Goal: Task Accomplishment & Management: Complete application form

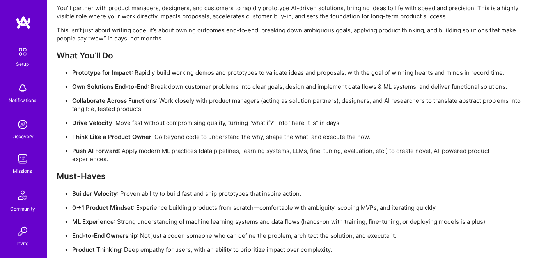
scroll to position [649, 0]
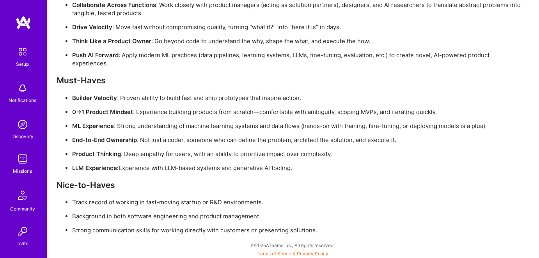
click at [315, 146] on ul "Builder Velocity : Proven ability to build fast and ship prototypes that inspir…" at bounding box center [291, 133] width 468 height 78
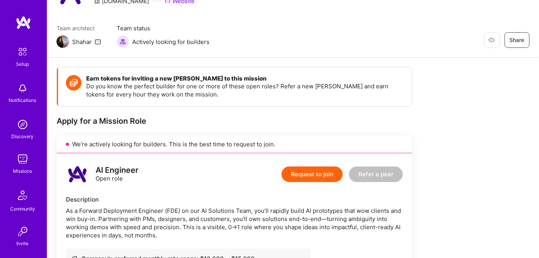
scroll to position [66, 0]
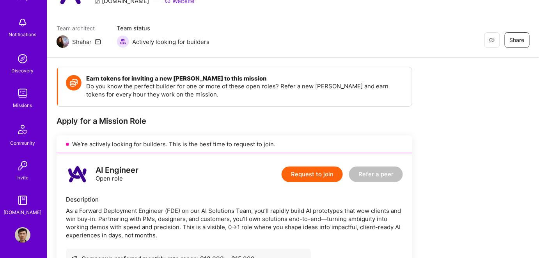
click at [21, 237] on img at bounding box center [23, 236] width 16 height 16
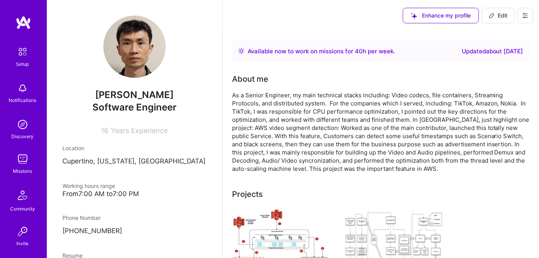
scroll to position [142, 0]
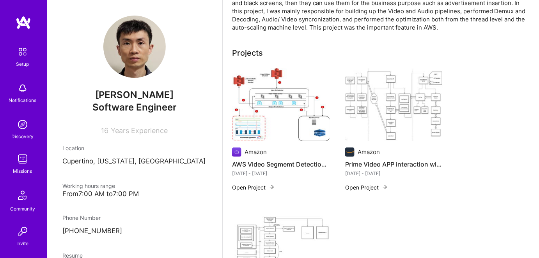
click at [281, 102] on img at bounding box center [280, 104] width 97 height 73
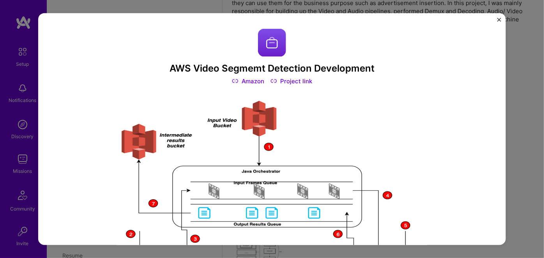
click at [298, 83] on link "Project link" at bounding box center [292, 81] width 42 height 8
click at [499, 20] on img "Close" at bounding box center [499, 20] width 4 height 4
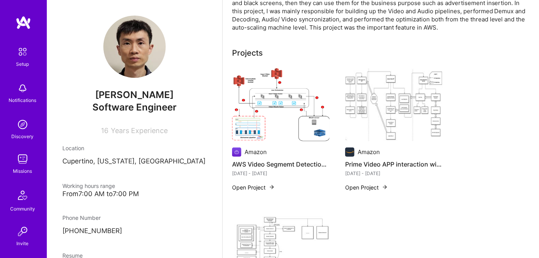
click at [21, 165] on img at bounding box center [23, 160] width 16 height 16
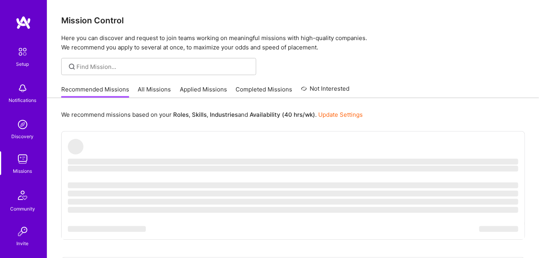
click at [156, 90] on link "All Missions" at bounding box center [154, 91] width 33 height 13
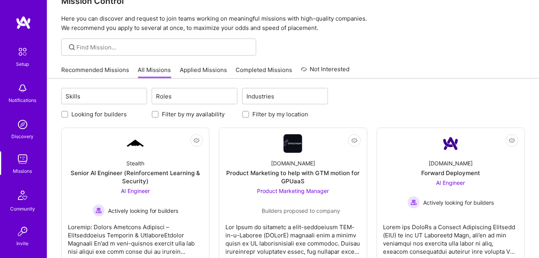
scroll to position [35, 0]
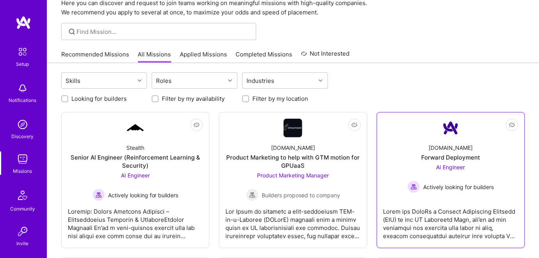
click at [453, 170] on div "AI Engineer Actively looking for builders" at bounding box center [450, 178] width 86 height 30
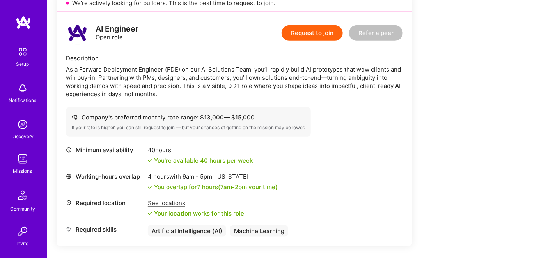
scroll to position [177, 0]
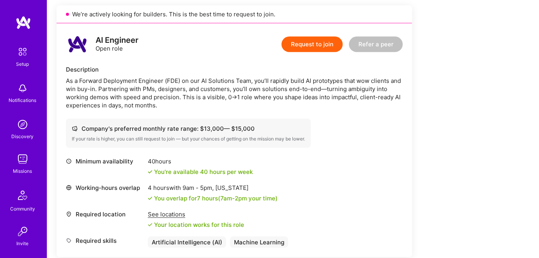
click at [295, 46] on button "Request to join" at bounding box center [311, 45] width 61 height 16
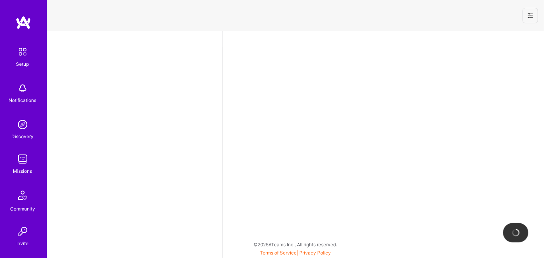
select select "US"
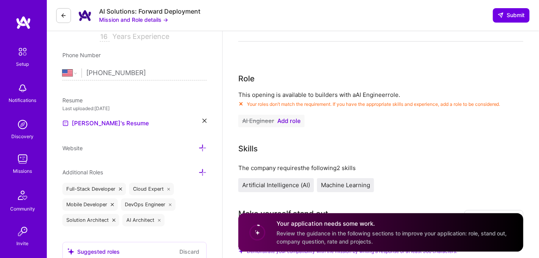
scroll to position [106, 0]
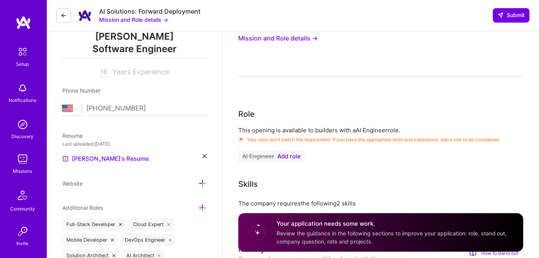
click at [291, 156] on span "Add role" at bounding box center [288, 157] width 23 height 6
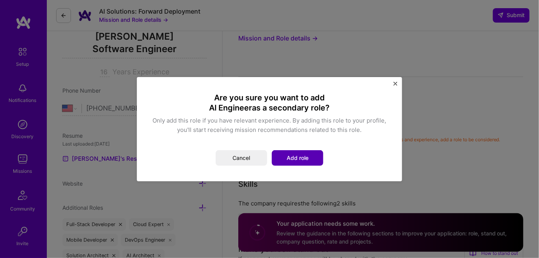
click at [290, 159] on button "Add role" at bounding box center [297, 158] width 51 height 16
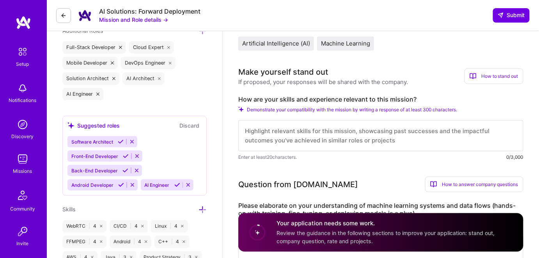
scroll to position [0, 0]
click at [304, 134] on textarea at bounding box center [380, 135] width 285 height 31
paste textarea "Led or participated in some 0 to 1 AI projects' architecture design, algorithm …"
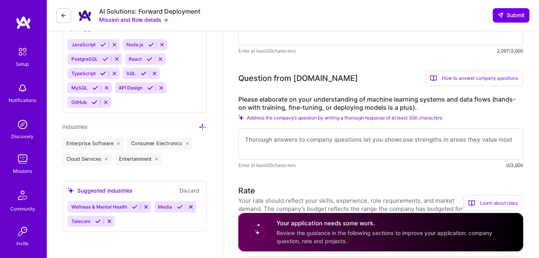
scroll to position [630, 0]
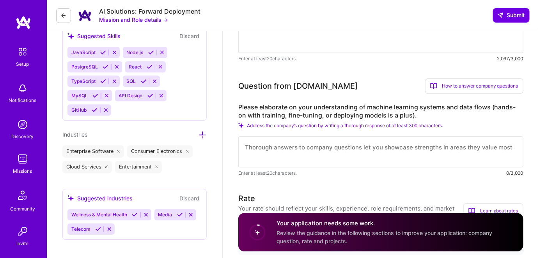
type textarea "Led or participated in some 0 to 1 AI projects' architecture design, algorithm …"
click at [343, 150] on textarea at bounding box center [380, 151] width 285 height 31
